Goal: Task Accomplishment & Management: Manage account settings

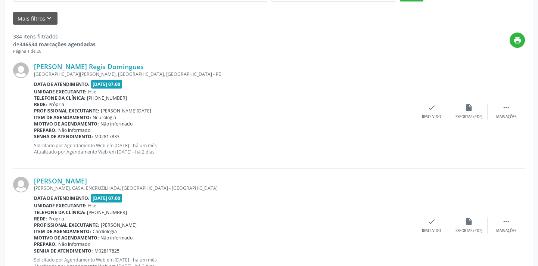
scroll to position [34, 0]
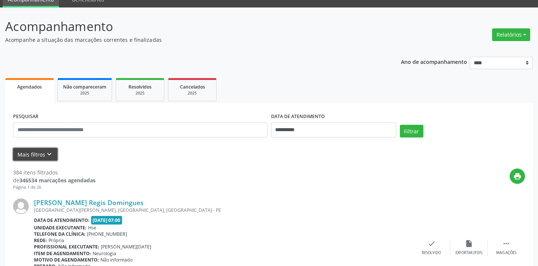
click at [24, 157] on button "Mais filtros keyboard_arrow_down" at bounding box center [35, 154] width 44 height 13
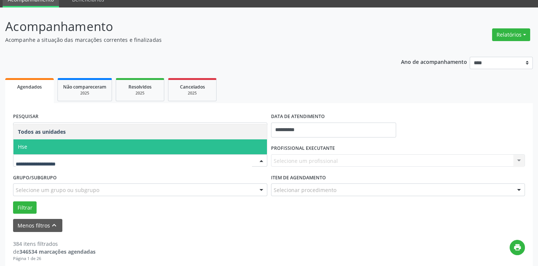
click at [62, 140] on span "Hse" at bounding box center [140, 146] width 254 height 15
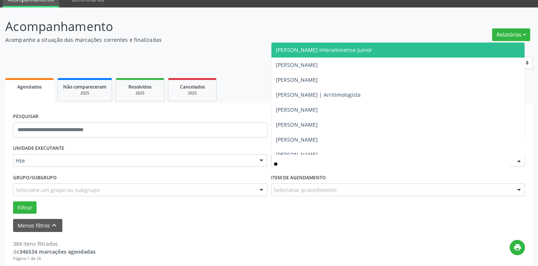
type input "***"
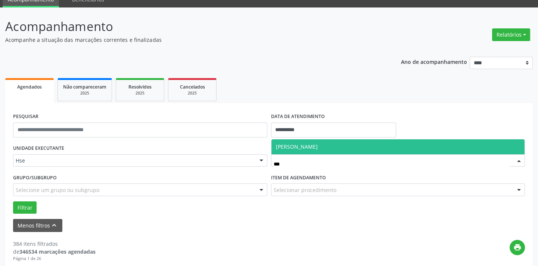
click at [318, 146] on span "[PERSON_NAME]" at bounding box center [297, 146] width 42 height 7
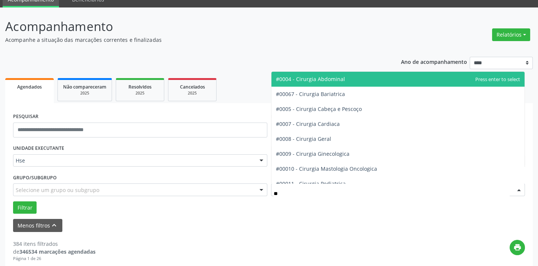
type input "***"
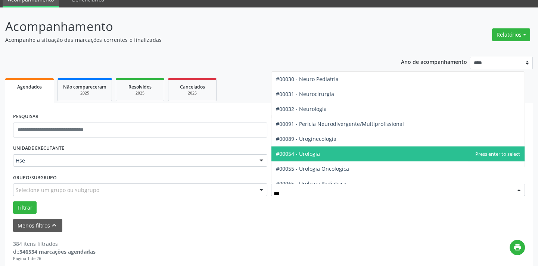
click at [316, 153] on span "#00054 - Urologia" at bounding box center [298, 153] width 44 height 7
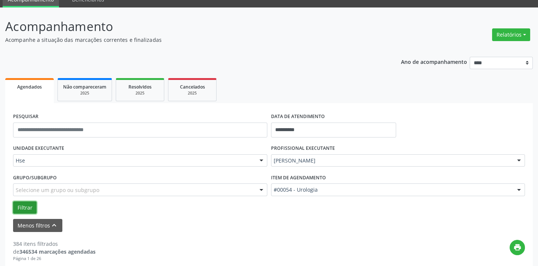
click at [22, 209] on button "Filtrar" at bounding box center [25, 207] width 24 height 13
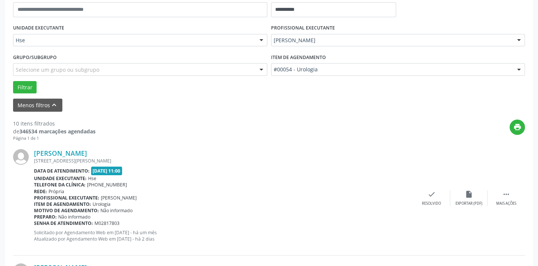
scroll to position [169, 0]
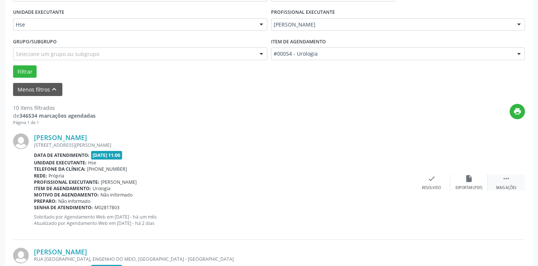
click at [513, 181] on div " Mais ações" at bounding box center [506, 182] width 37 height 16
click at [464, 183] on div "alarm_off Não compareceu" at bounding box center [468, 182] width 37 height 16
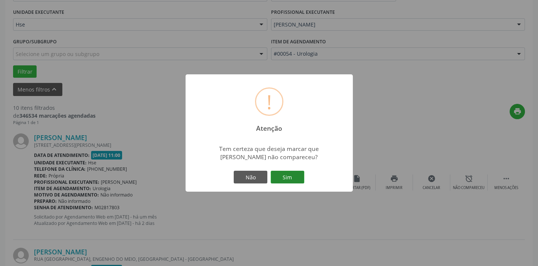
click at [286, 179] on button "Sim" at bounding box center [288, 177] width 34 height 13
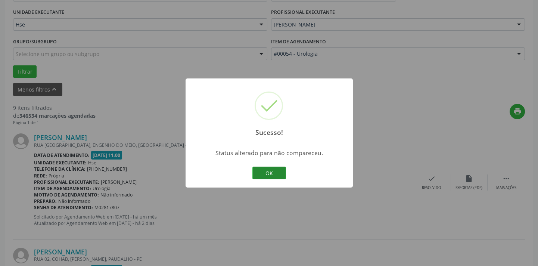
click at [271, 172] on button "OK" at bounding box center [269, 173] width 34 height 13
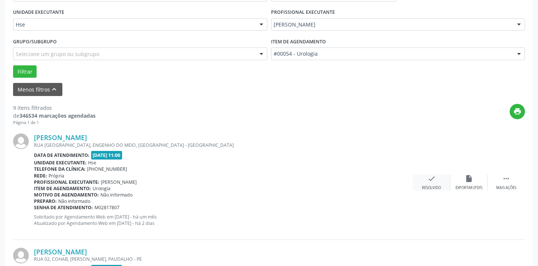
click at [435, 185] on div "Resolvido" at bounding box center [431, 187] width 19 height 5
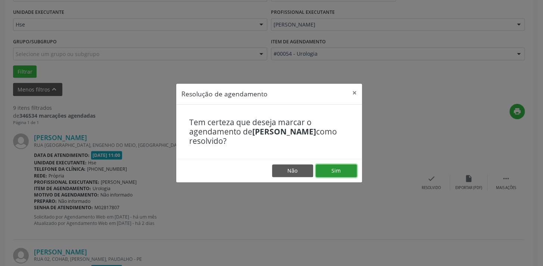
click at [335, 171] on button "Sim" at bounding box center [336, 170] width 41 height 13
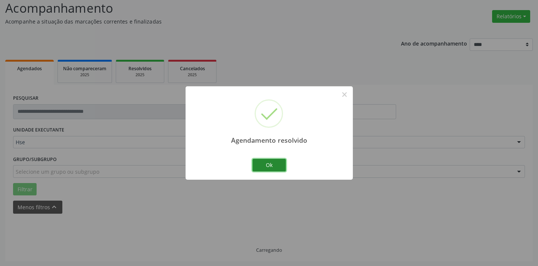
click at [275, 168] on button "Ok" at bounding box center [269, 165] width 34 height 13
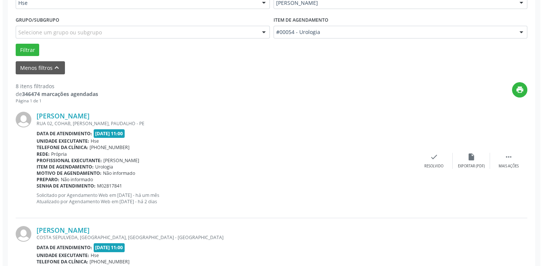
scroll to position [221, 0]
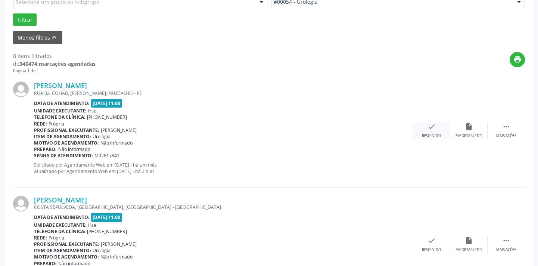
click at [433, 135] on div "Resolvido" at bounding box center [431, 135] width 19 height 5
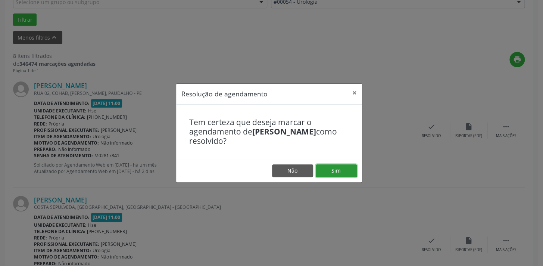
click at [347, 173] on button "Sim" at bounding box center [336, 170] width 41 height 13
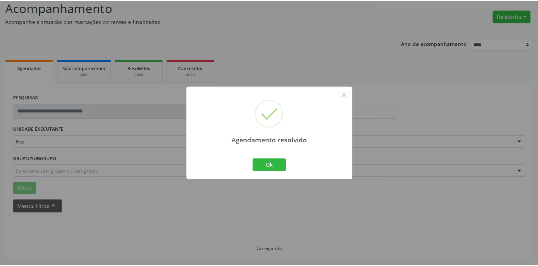
scroll to position [52, 0]
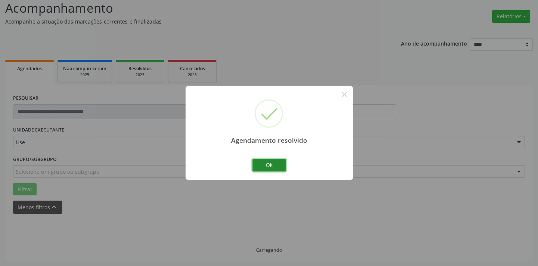
click at [274, 169] on button "Ok" at bounding box center [269, 165] width 34 height 13
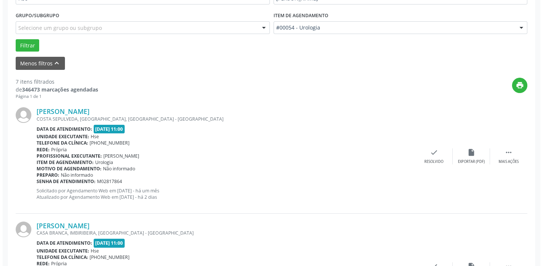
scroll to position [221, 0]
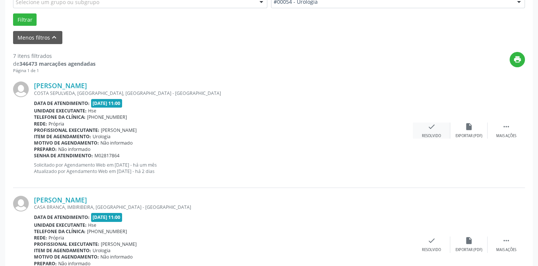
click at [432, 130] on div "check Resolvido" at bounding box center [431, 130] width 37 height 16
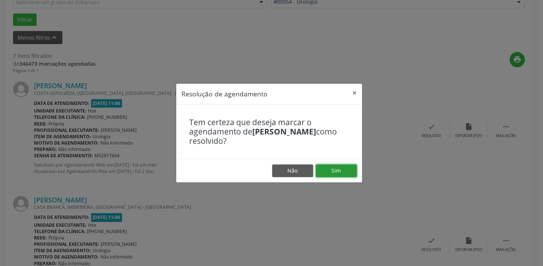
click at [336, 169] on button "Sim" at bounding box center [336, 170] width 41 height 13
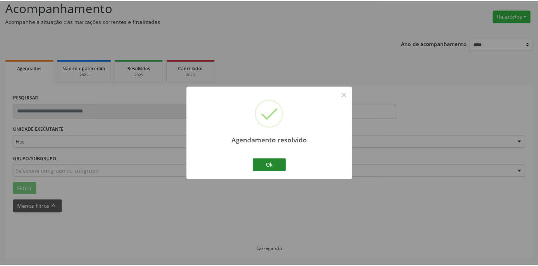
scroll to position [52, 0]
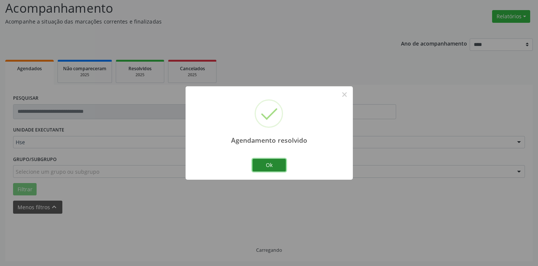
click at [271, 164] on button "Ok" at bounding box center [269, 165] width 34 height 13
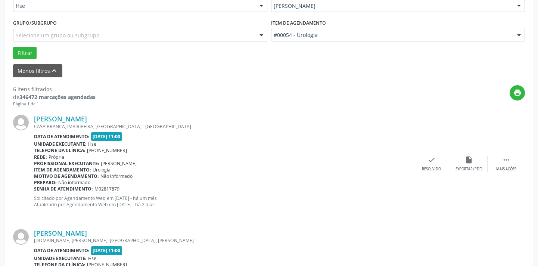
scroll to position [221, 0]
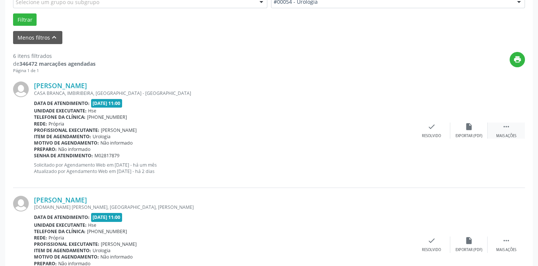
click at [511, 127] on div " Mais ações" at bounding box center [506, 130] width 37 height 16
click at [468, 131] on div "alarm_off Não compareceu" at bounding box center [468, 130] width 37 height 16
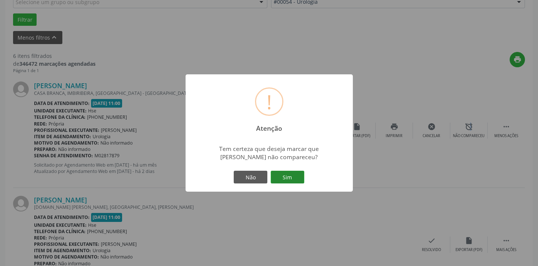
click at [296, 175] on button "Sim" at bounding box center [288, 177] width 34 height 13
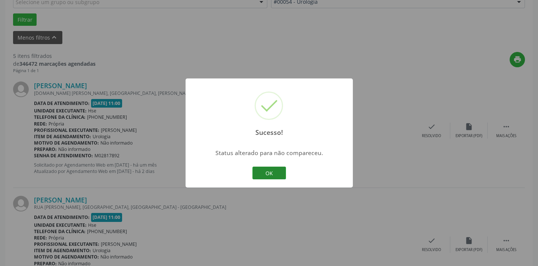
click at [274, 172] on button "OK" at bounding box center [269, 173] width 34 height 13
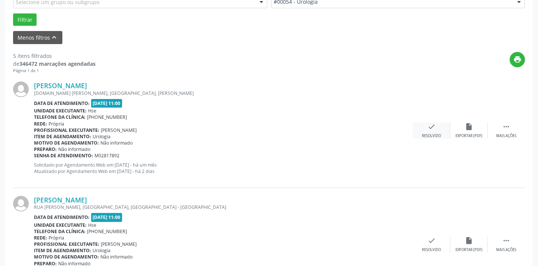
click at [426, 131] on div "check Resolvido" at bounding box center [431, 130] width 37 height 16
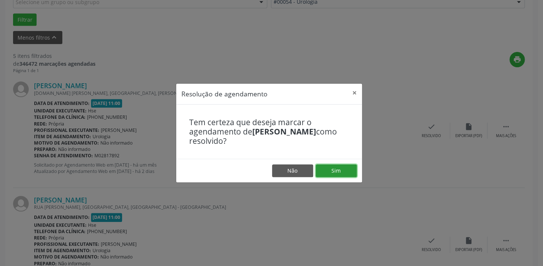
click at [342, 167] on button "Sim" at bounding box center [336, 170] width 41 height 13
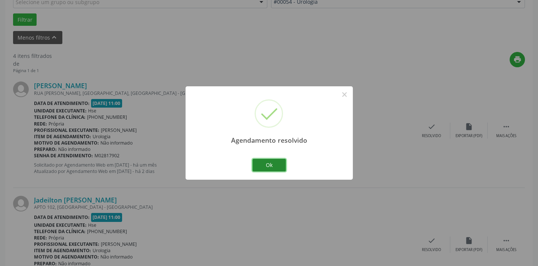
click at [275, 164] on button "Ok" at bounding box center [269, 165] width 34 height 13
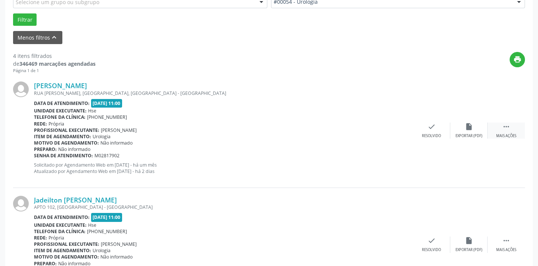
click at [511, 131] on div " Mais ações" at bounding box center [506, 130] width 37 height 16
click at [467, 133] on div "Não compareceu" at bounding box center [469, 135] width 32 height 5
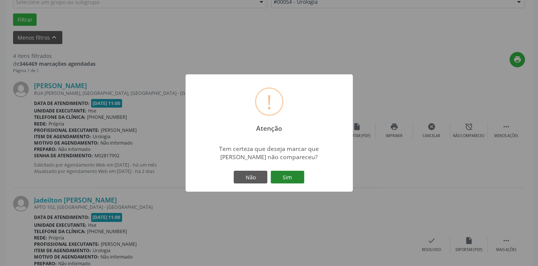
click at [287, 177] on button "Sim" at bounding box center [288, 177] width 34 height 13
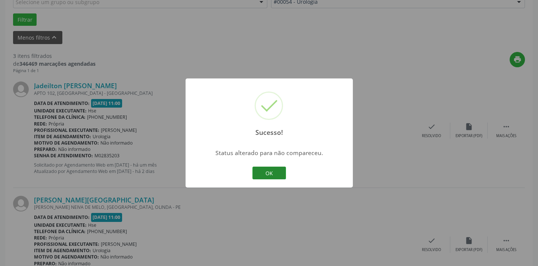
click at [267, 175] on button "OK" at bounding box center [269, 173] width 34 height 13
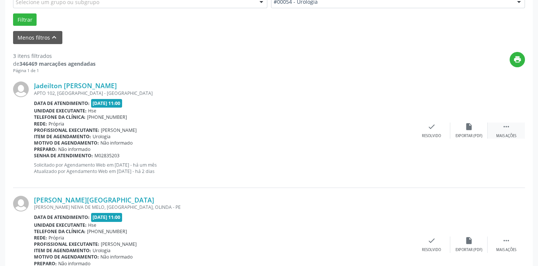
click at [508, 130] on icon "" at bounding box center [506, 126] width 8 height 8
click at [467, 134] on div "Não compareceu" at bounding box center [469, 135] width 32 height 5
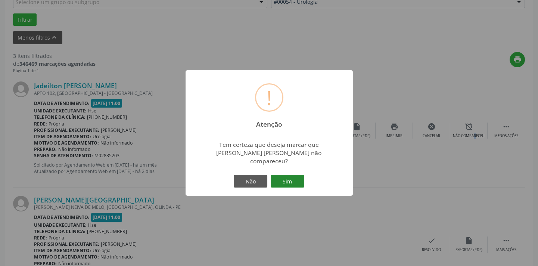
click at [286, 179] on button "Sim" at bounding box center [288, 181] width 34 height 13
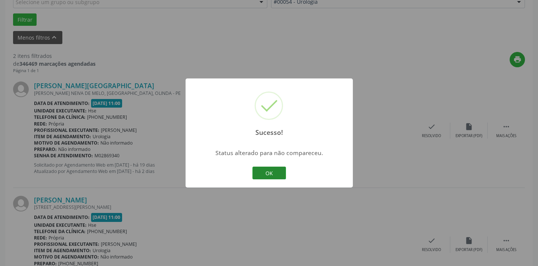
click at [271, 172] on button "OK" at bounding box center [269, 173] width 34 height 13
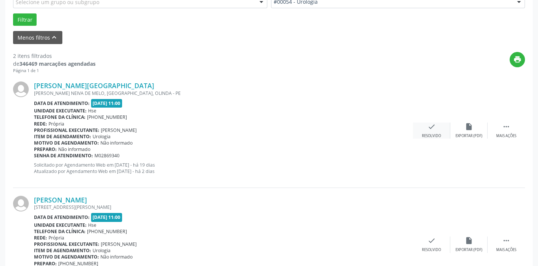
click at [431, 129] on icon "check" at bounding box center [431, 126] width 8 height 8
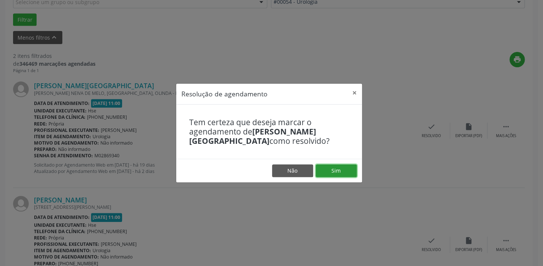
click at [336, 171] on button "Sim" at bounding box center [336, 170] width 41 height 13
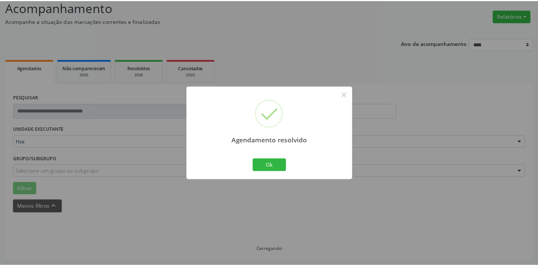
scroll to position [52, 0]
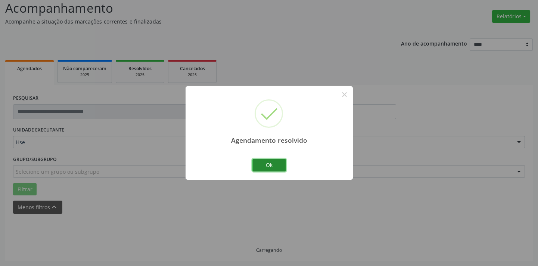
click at [270, 168] on button "Ok" at bounding box center [269, 165] width 34 height 13
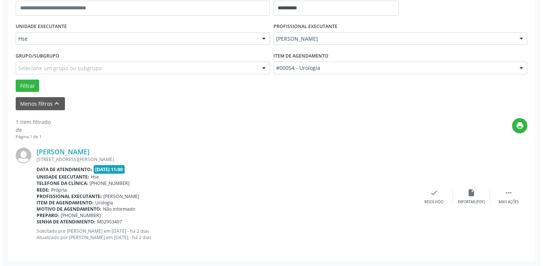
scroll to position [156, 0]
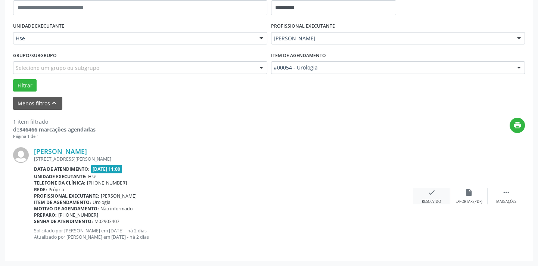
click at [432, 195] on icon "check" at bounding box center [431, 192] width 8 height 8
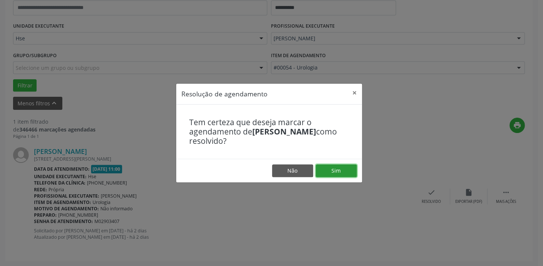
click at [342, 171] on button "Sim" at bounding box center [336, 170] width 41 height 13
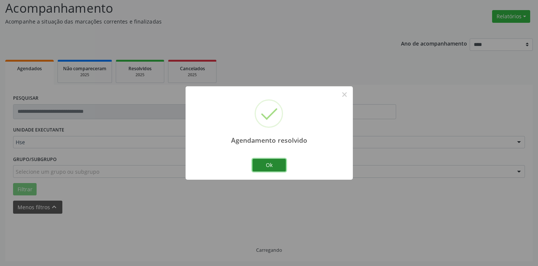
scroll to position [35, 0]
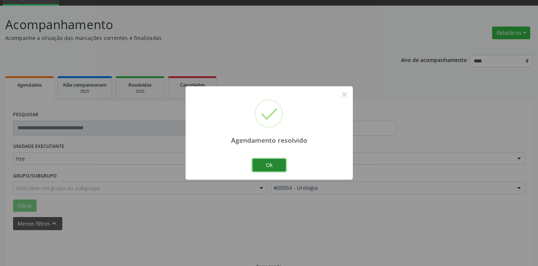
click at [270, 164] on button "Ok" at bounding box center [269, 165] width 34 height 13
